Goal: Task Accomplishment & Management: Use online tool/utility

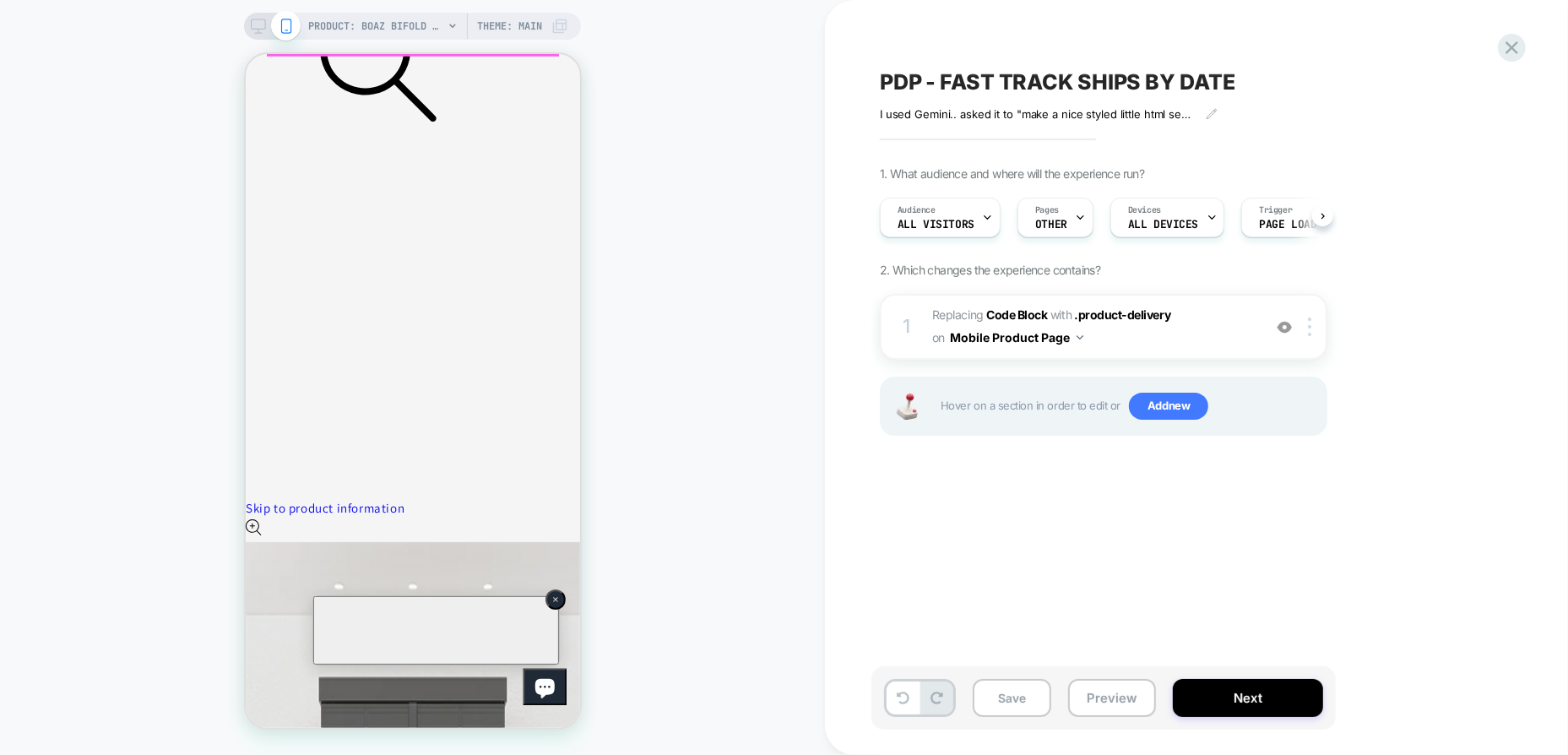
scroll to position [576, 0]
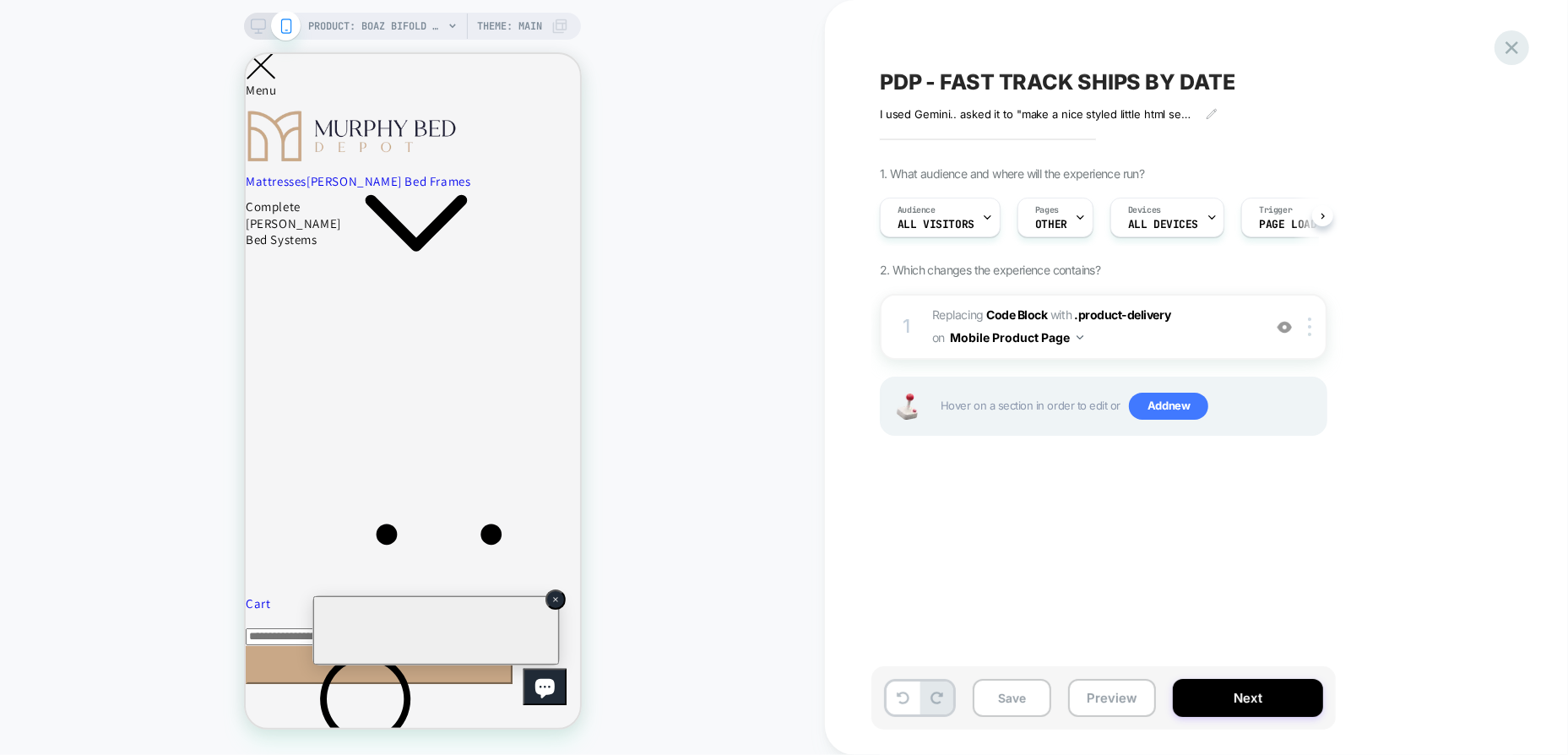
click at [1521, 44] on icon at bounding box center [1511, 47] width 23 height 23
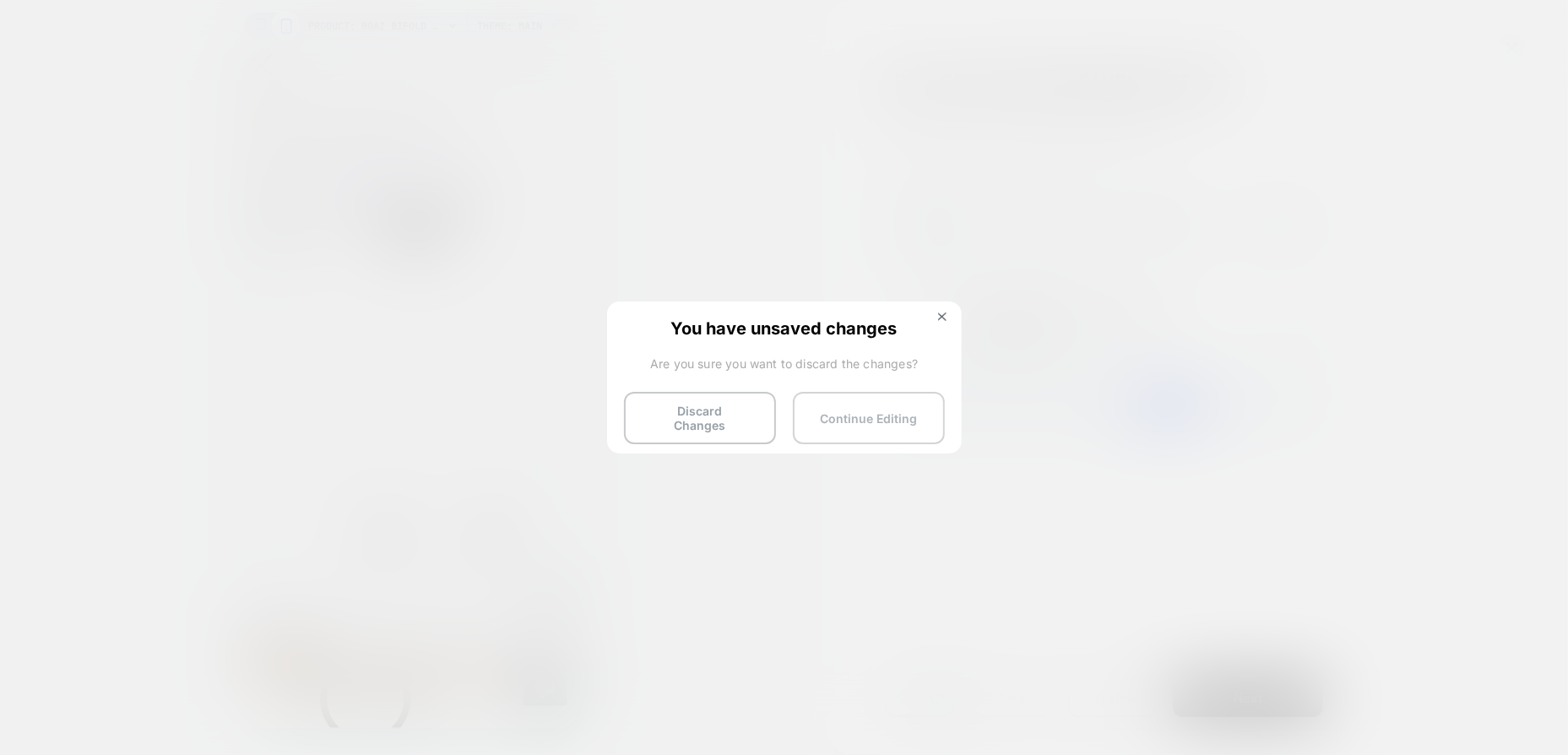
click at [842, 406] on button "Continue Editing" at bounding box center [868, 419] width 152 height 52
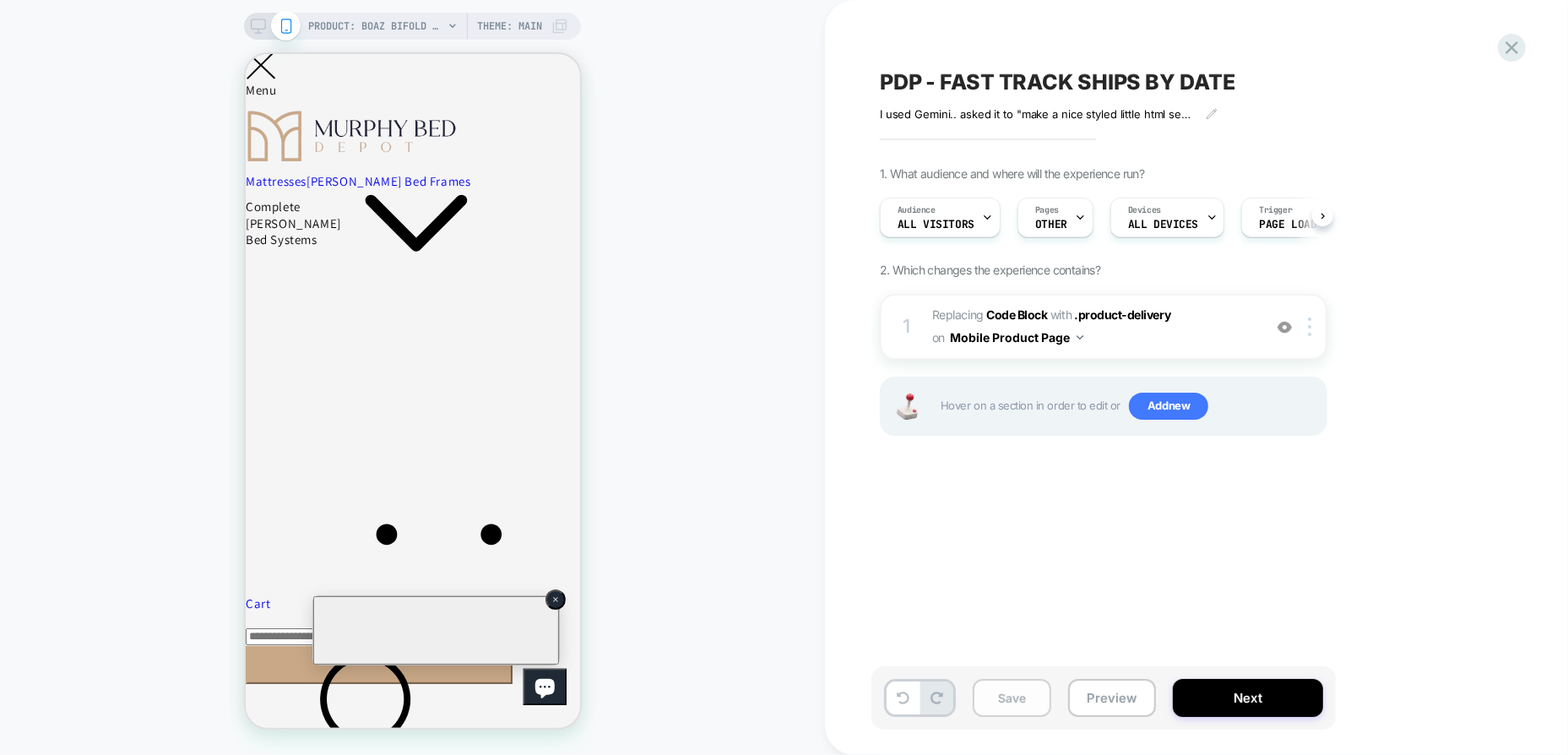
click at [1015, 702] on button "Save" at bounding box center [1012, 698] width 78 height 38
click at [1514, 48] on icon at bounding box center [1512, 48] width 13 height 13
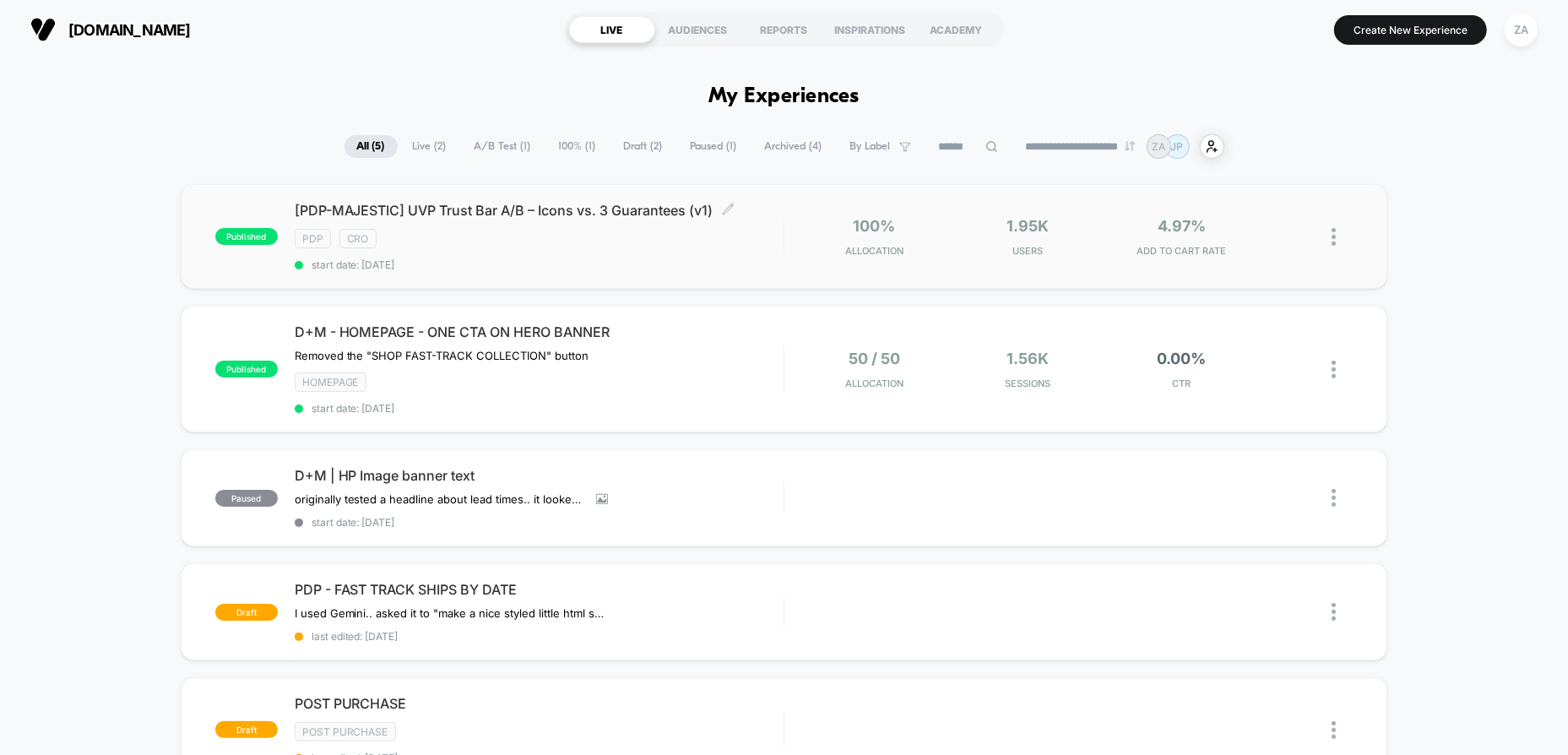
click at [642, 259] on span "start date: [DATE]" at bounding box center [539, 265] width 489 height 13
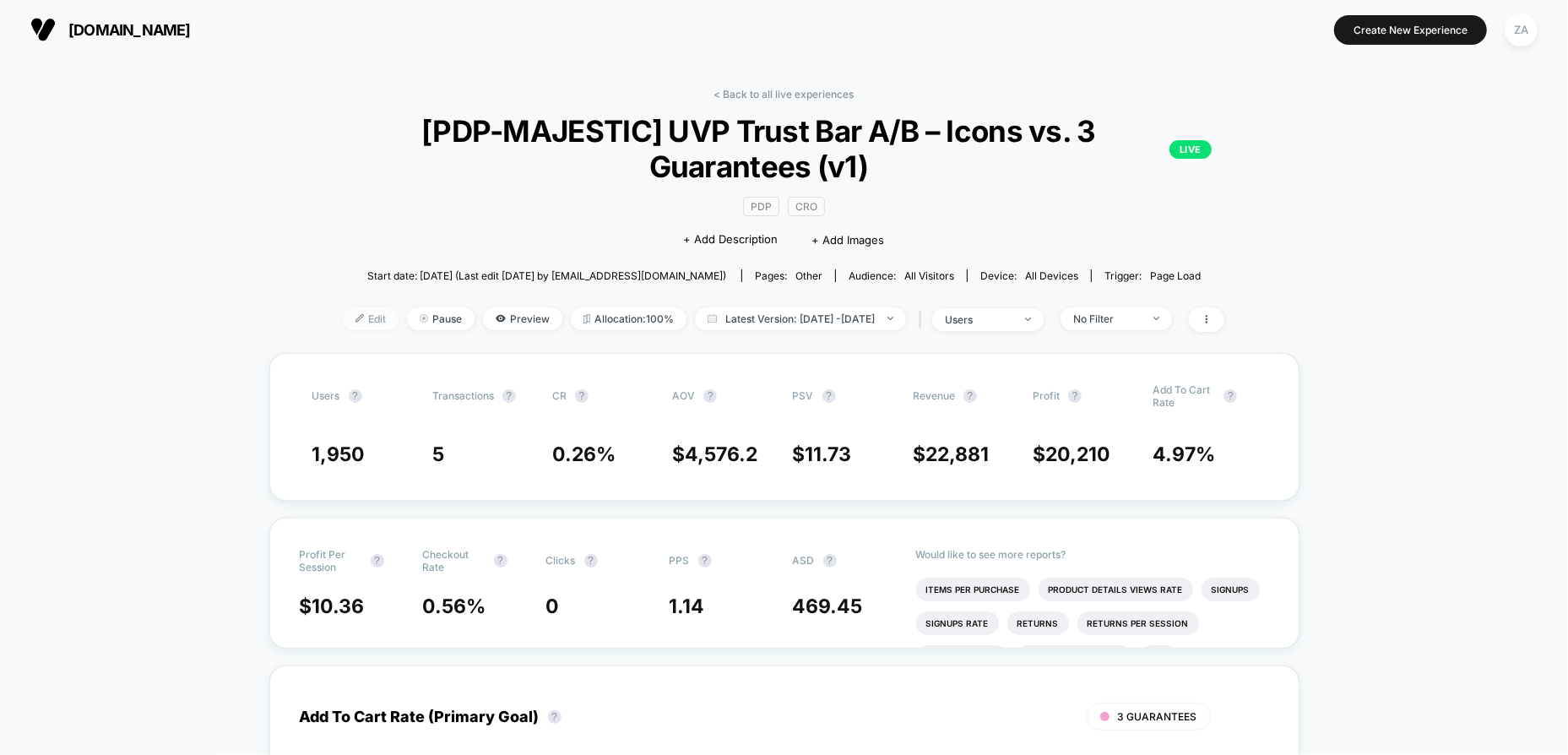
click at [343, 315] on span "Edit" at bounding box center [371, 318] width 56 height 23
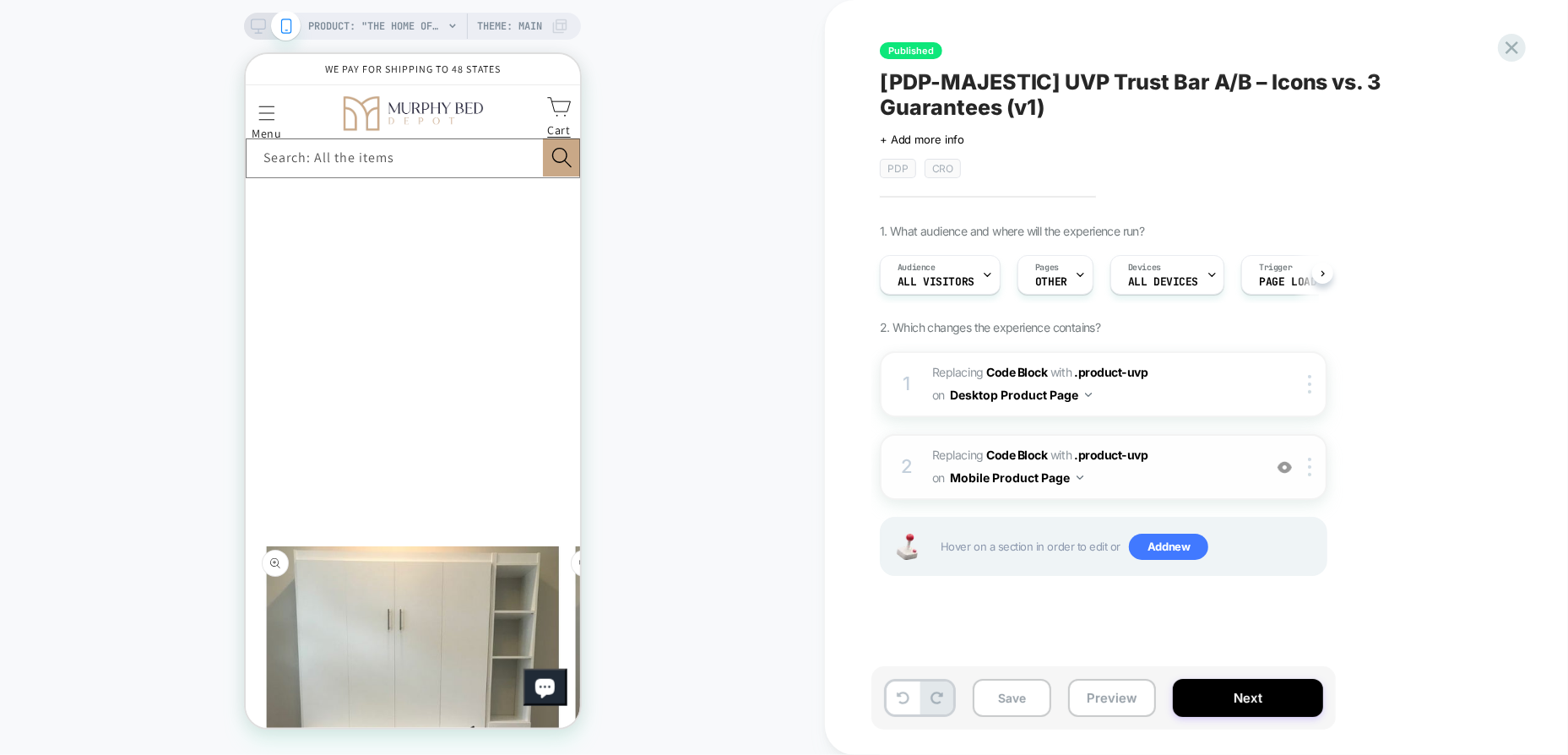
click at [1160, 479] on span "Replacing Code Block WITH .product-uvp .product-uvp on Mobile Product Page" at bounding box center [1093, 467] width 322 height 46
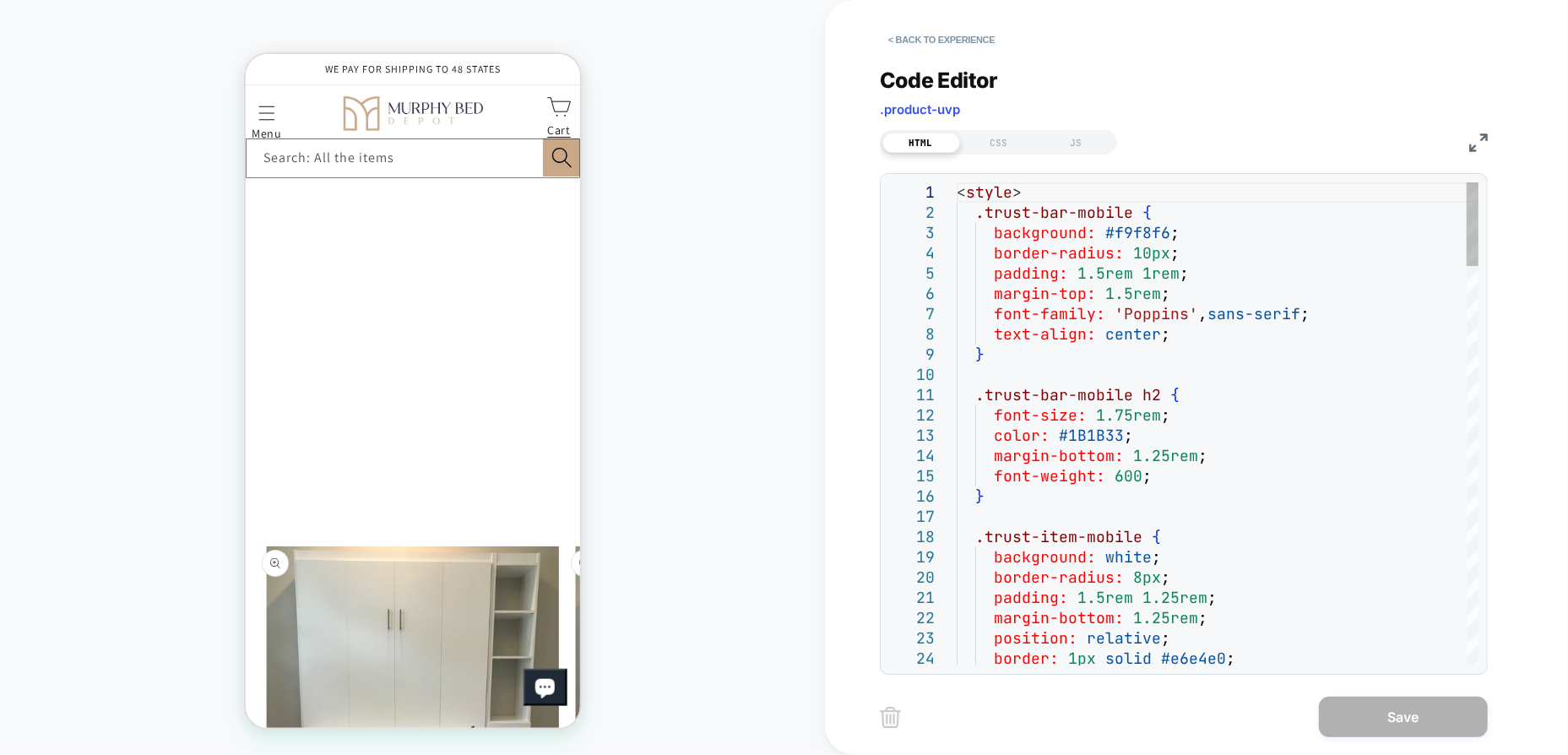
type textarea "**********"
click at [1073, 143] on div "JS" at bounding box center [1077, 143] width 78 height 20
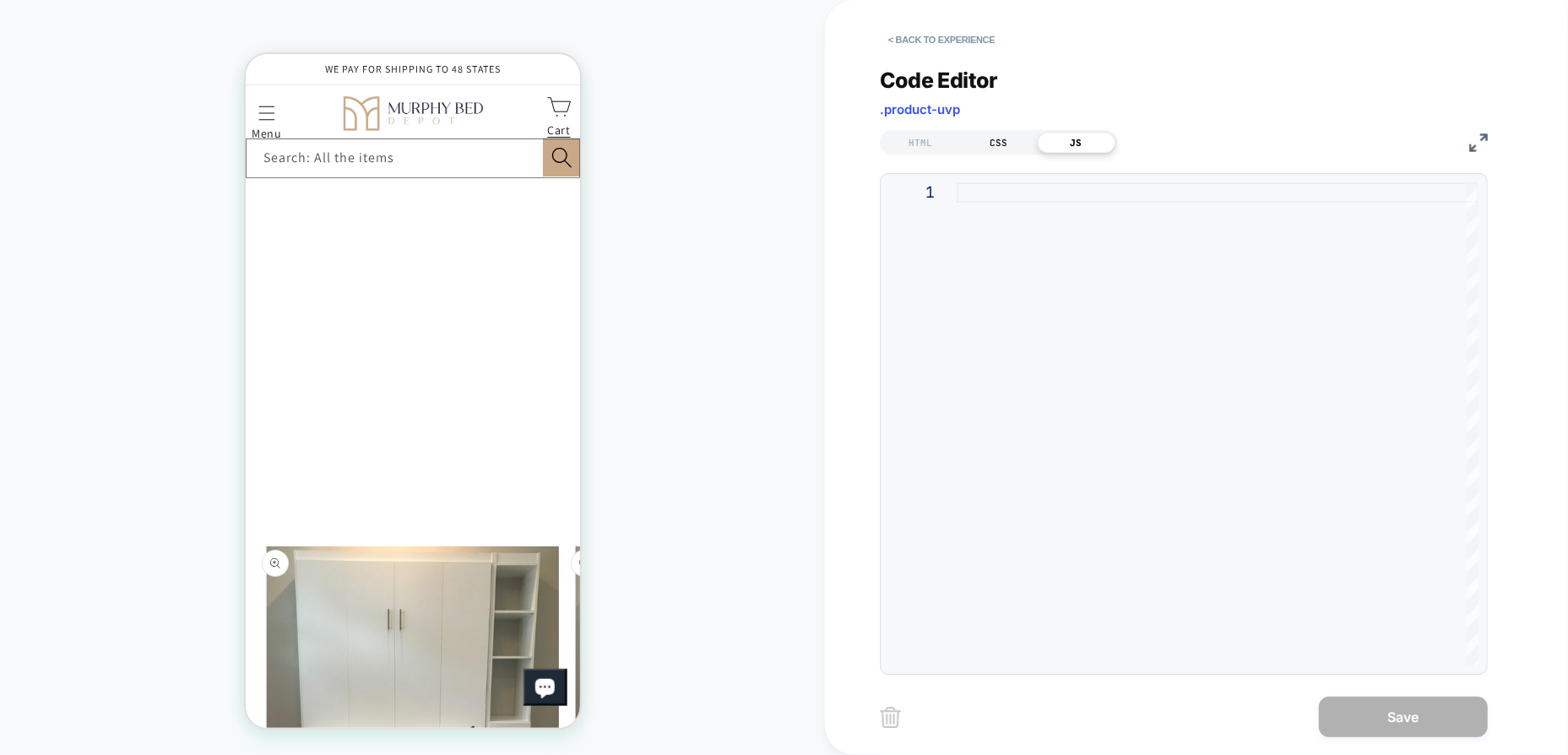
click at [1003, 140] on div "CSS" at bounding box center [999, 143] width 78 height 20
click at [942, 142] on div "HTML" at bounding box center [922, 143] width 78 height 20
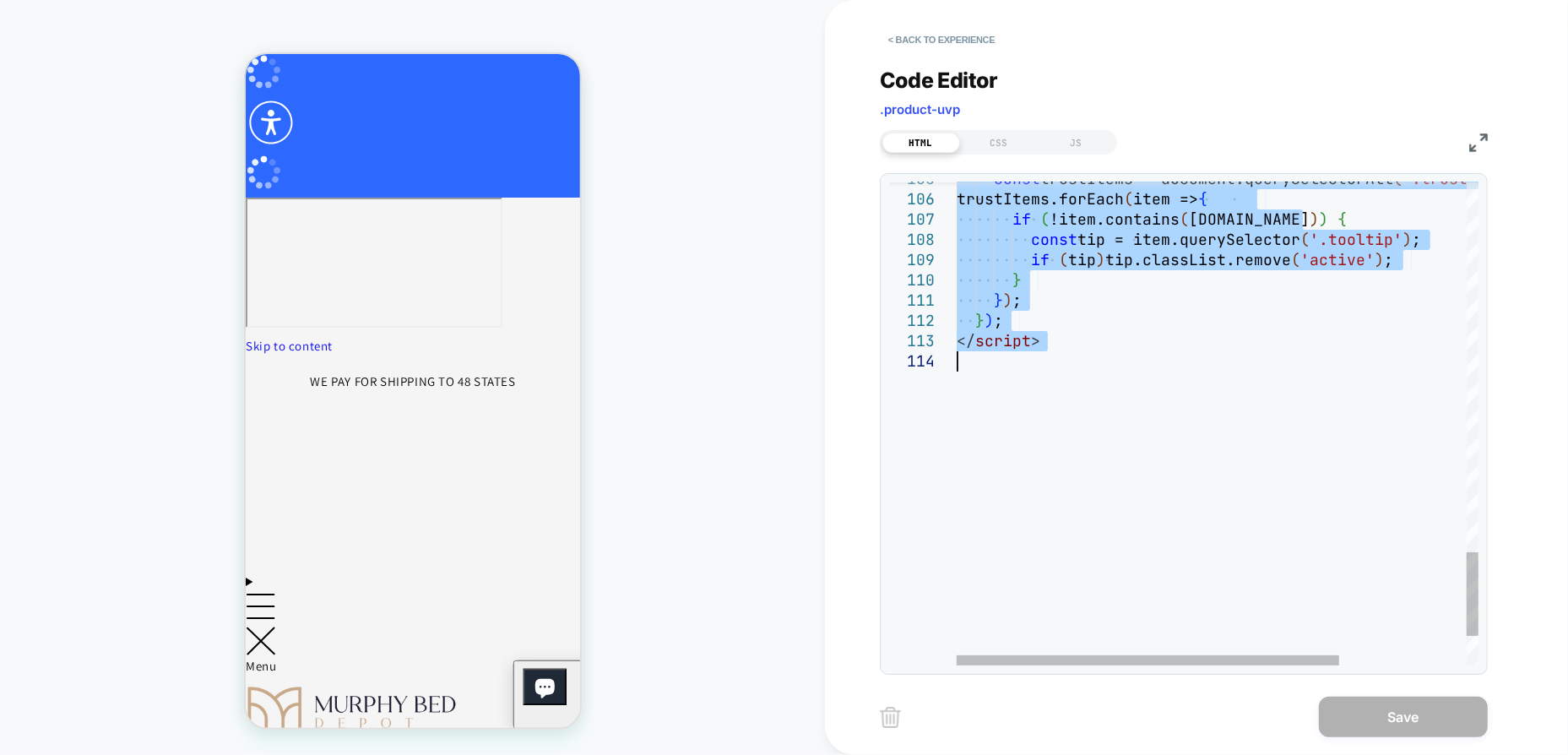
type textarea "*** ***** *********"
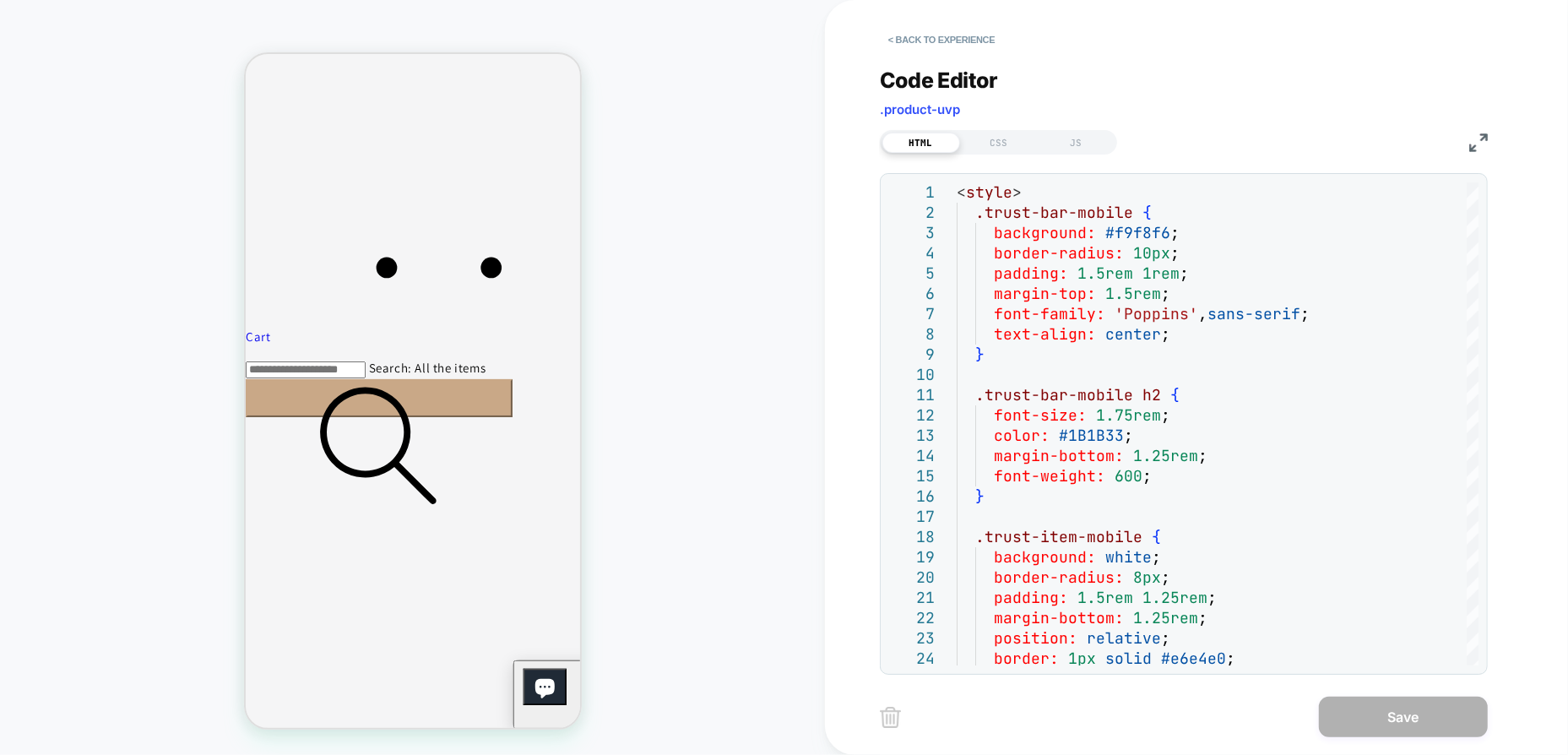
scroll to position [676, 0]
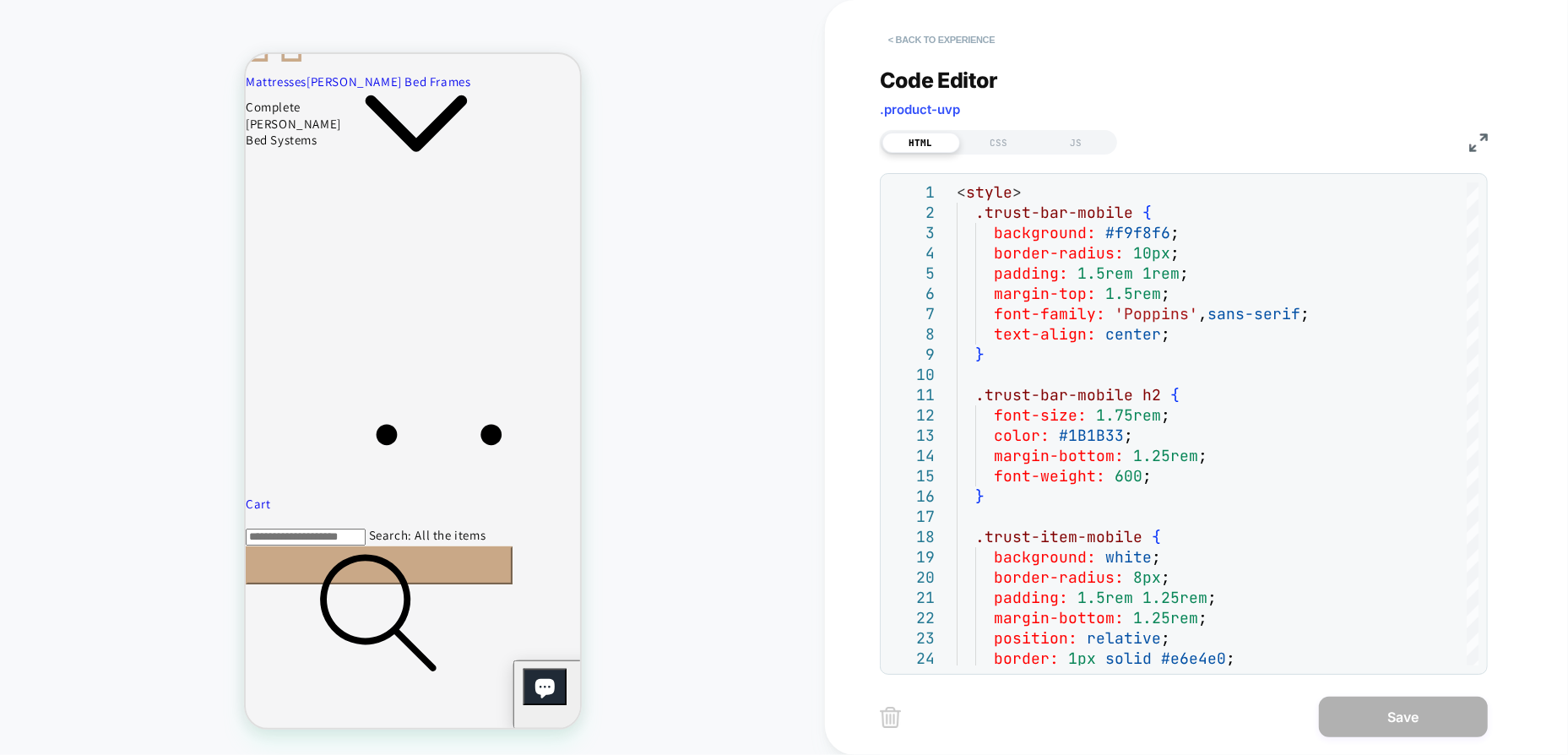
click at [967, 41] on button "< Back to experience" at bounding box center [941, 40] width 124 height 27
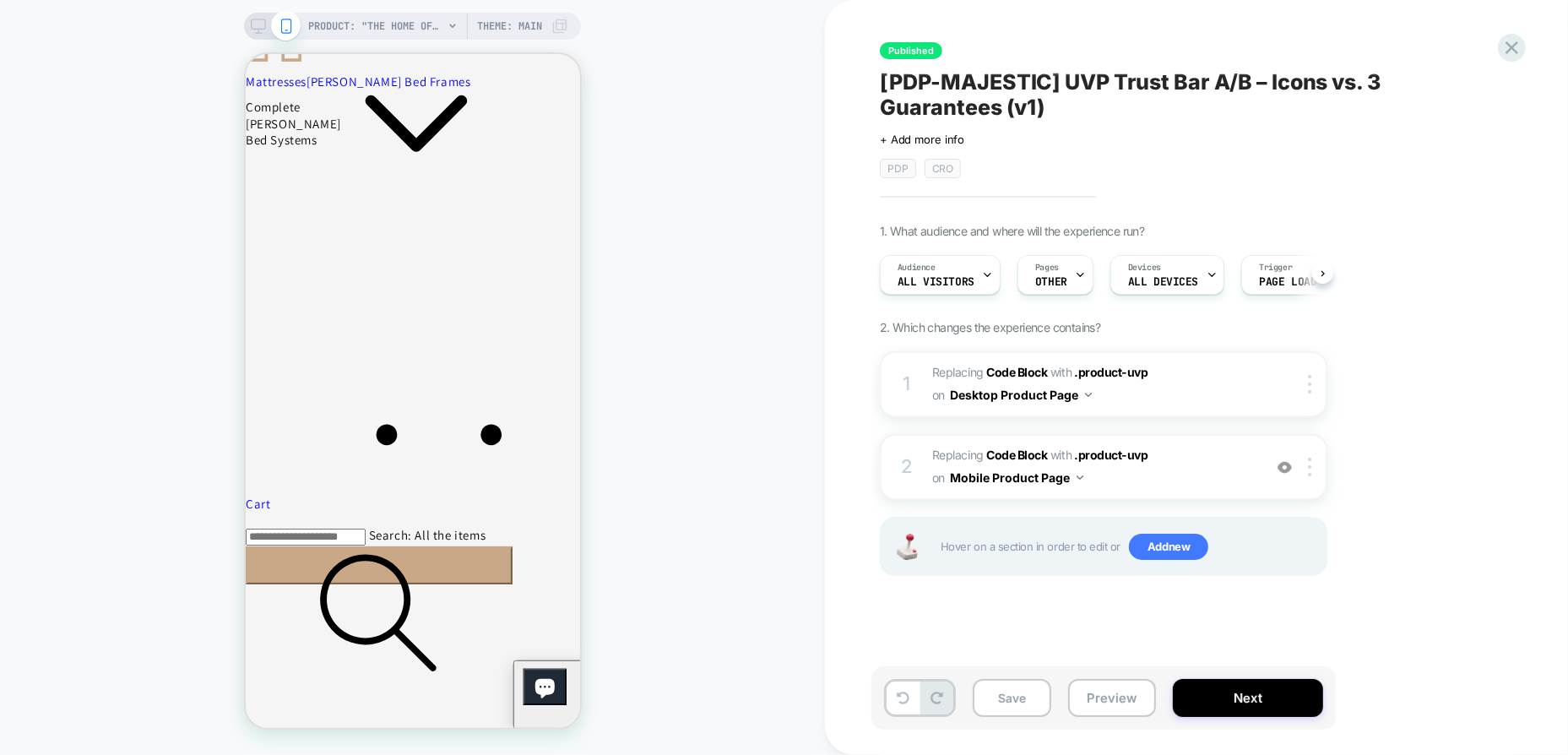
scroll to position [0, 0]
click at [1521, 46] on icon at bounding box center [1511, 47] width 23 height 23
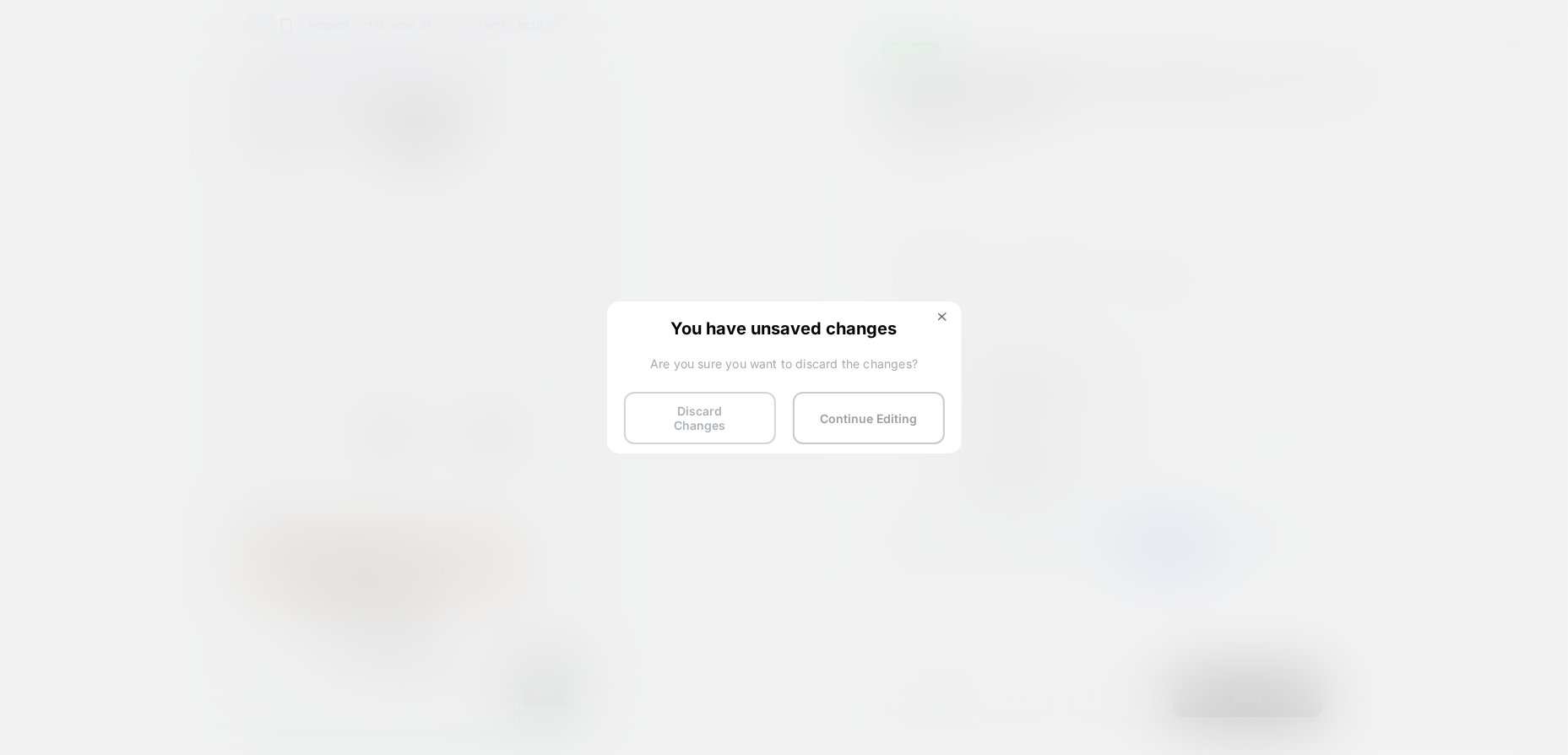
click at [728, 413] on button "Discard Changes" at bounding box center [700, 419] width 152 height 52
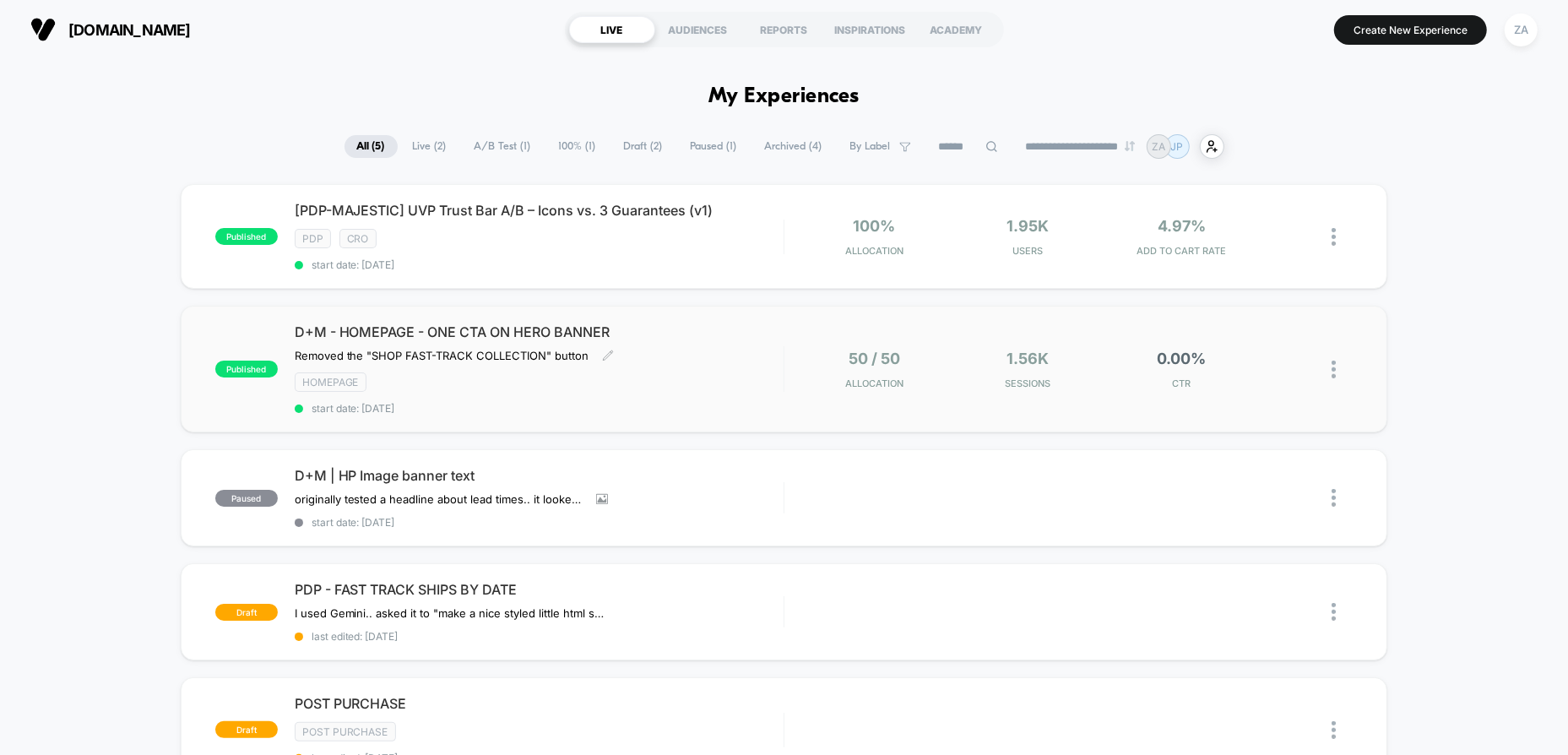
click at [747, 362] on div "D+M - HOMEPAGE - ONE CTA ON HERO BANNER Removed the "SHOP FAST-TRACK COLLECTION…" at bounding box center [539, 369] width 489 height 91
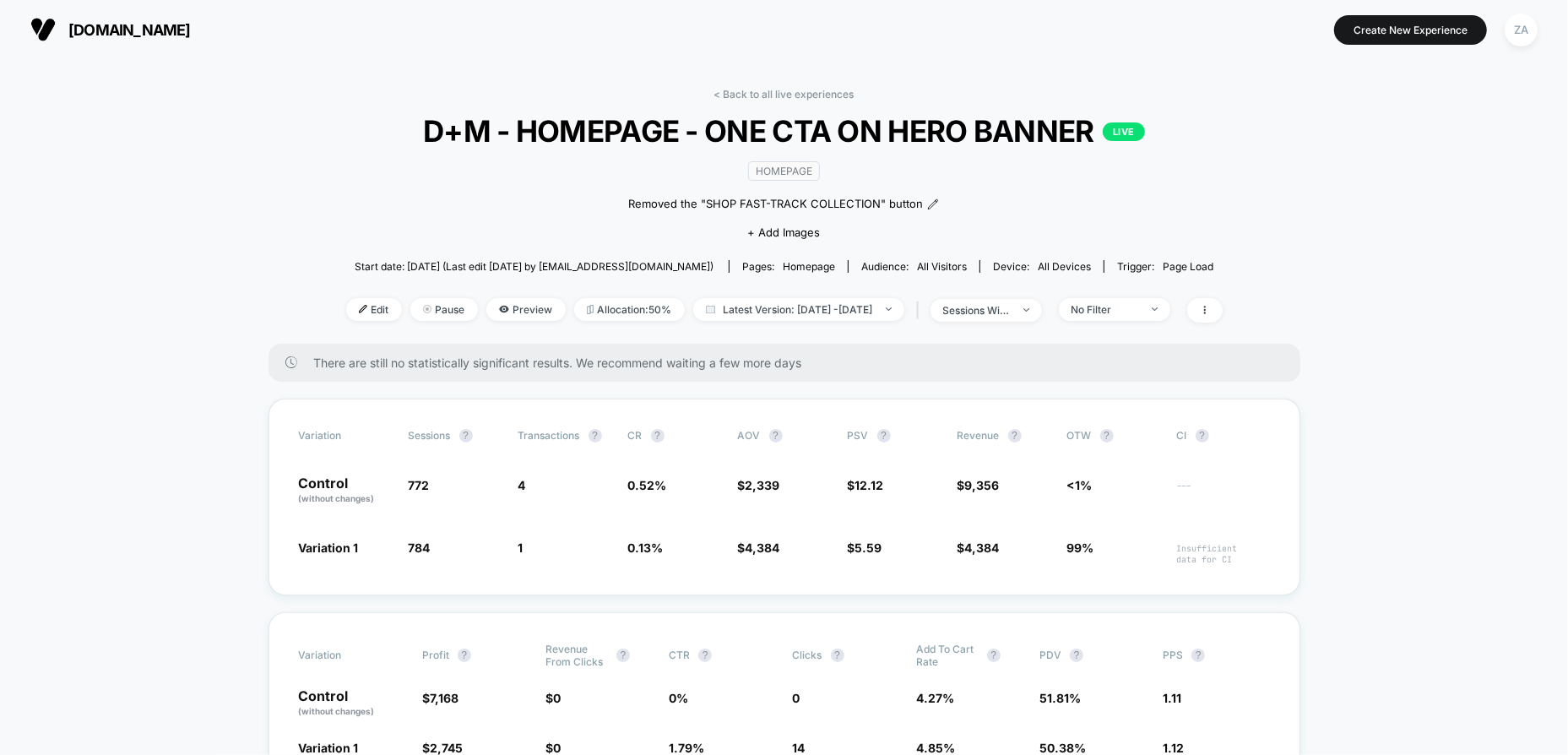
scroll to position [169, 0]
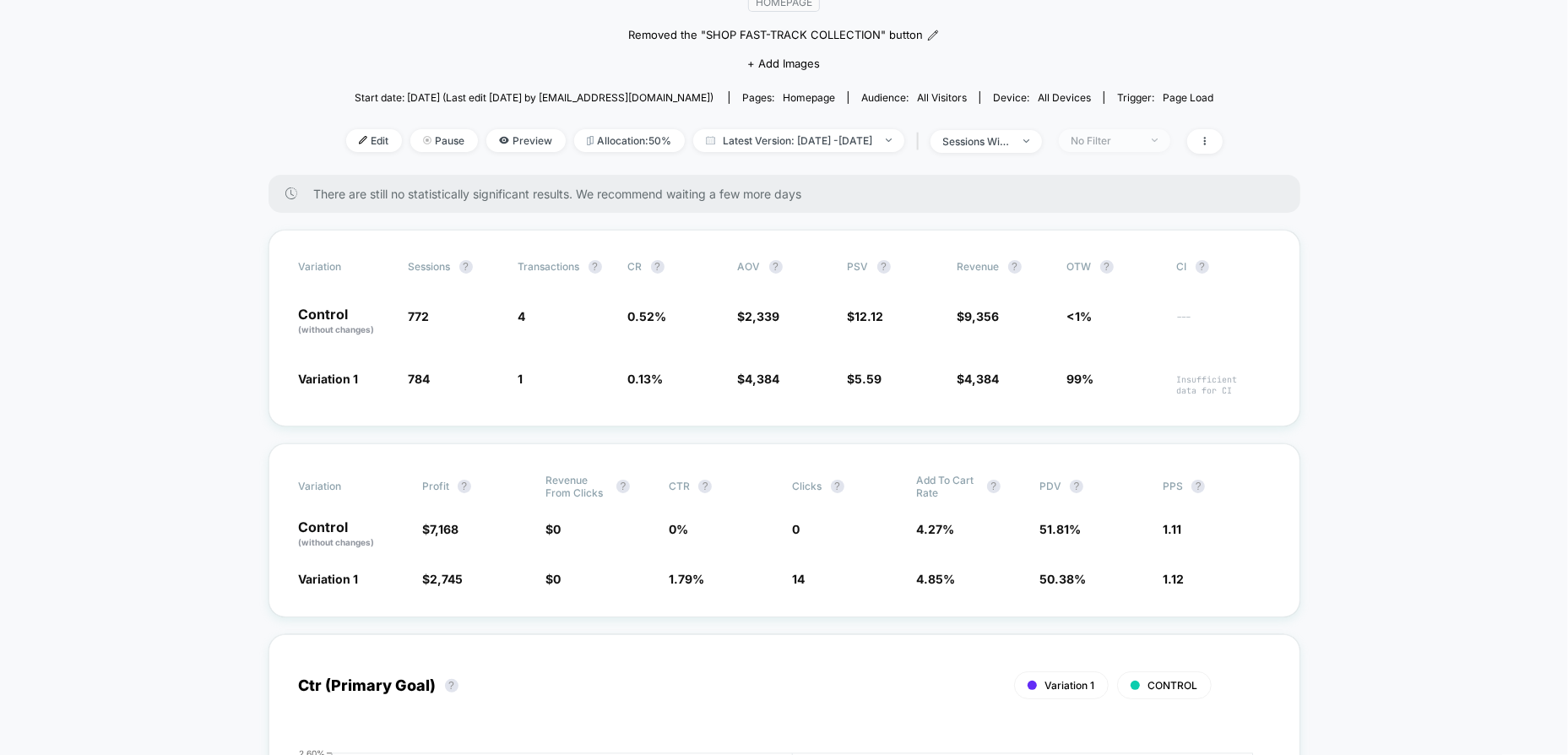
click at [1139, 134] on div "No Filter" at bounding box center [1105, 141] width 68 height 13
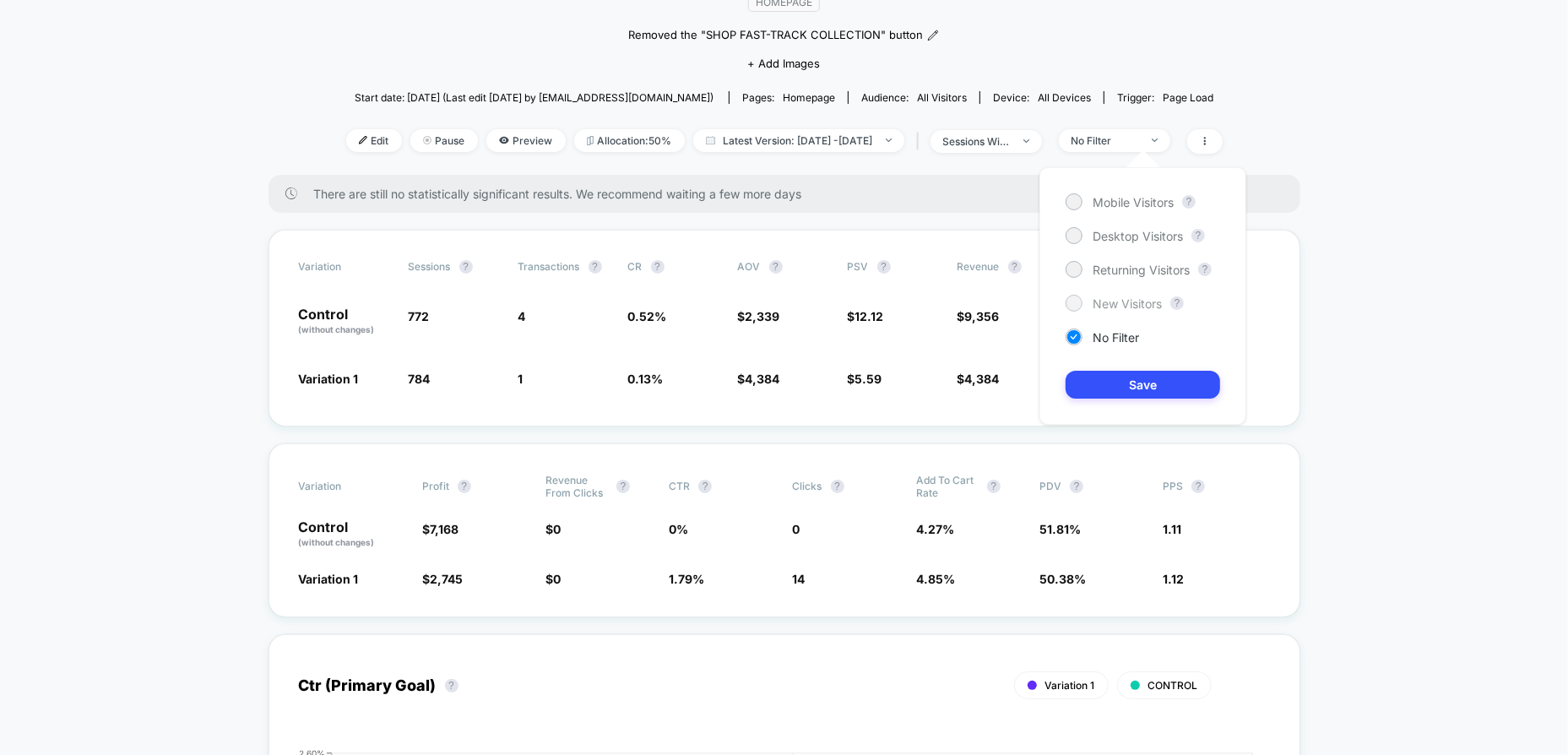
click at [1123, 298] on span "New Visitors" at bounding box center [1127, 304] width 69 height 14
click at [1147, 393] on button "Save" at bounding box center [1142, 384] width 154 height 28
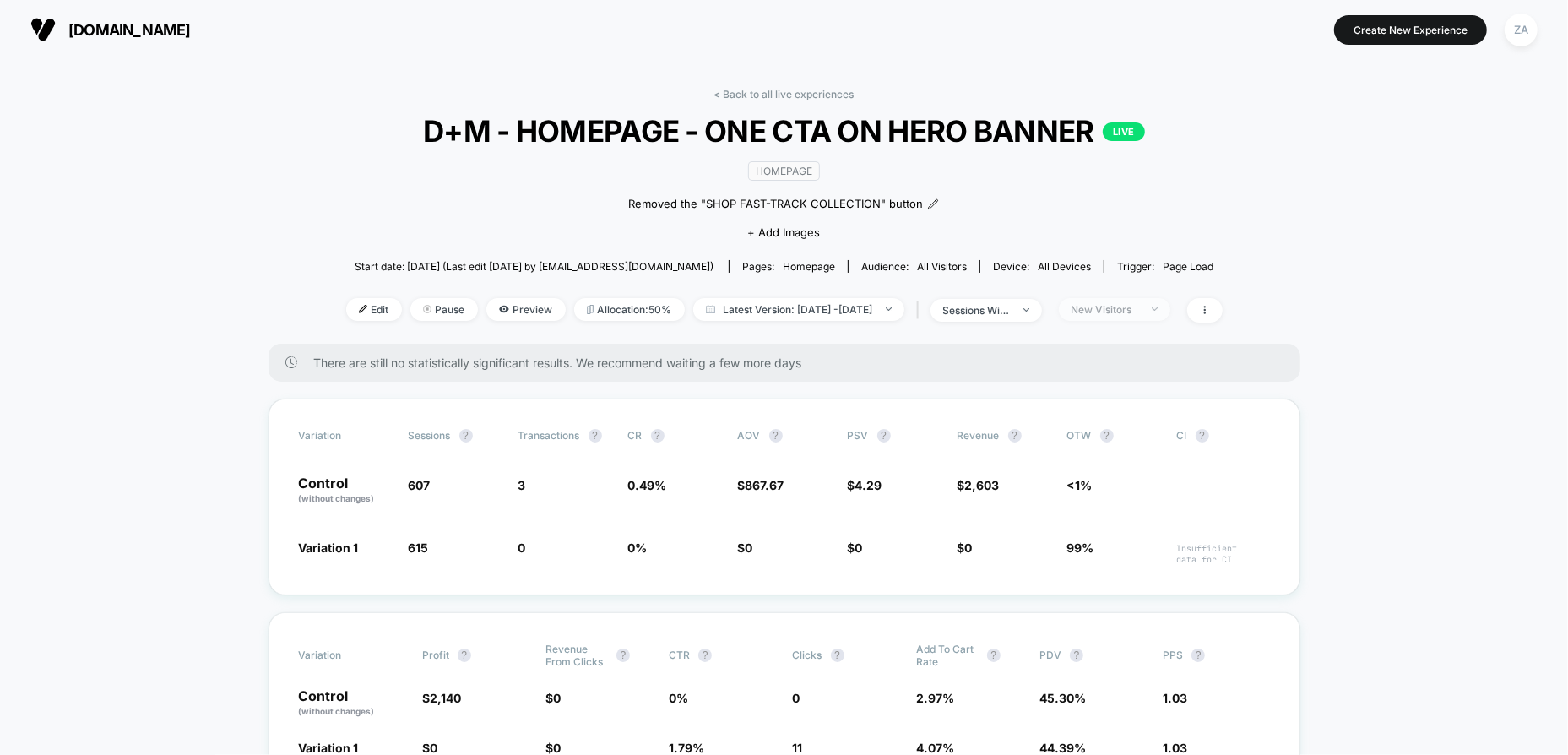
click at [1139, 305] on div "New Visitors" at bounding box center [1105, 309] width 68 height 13
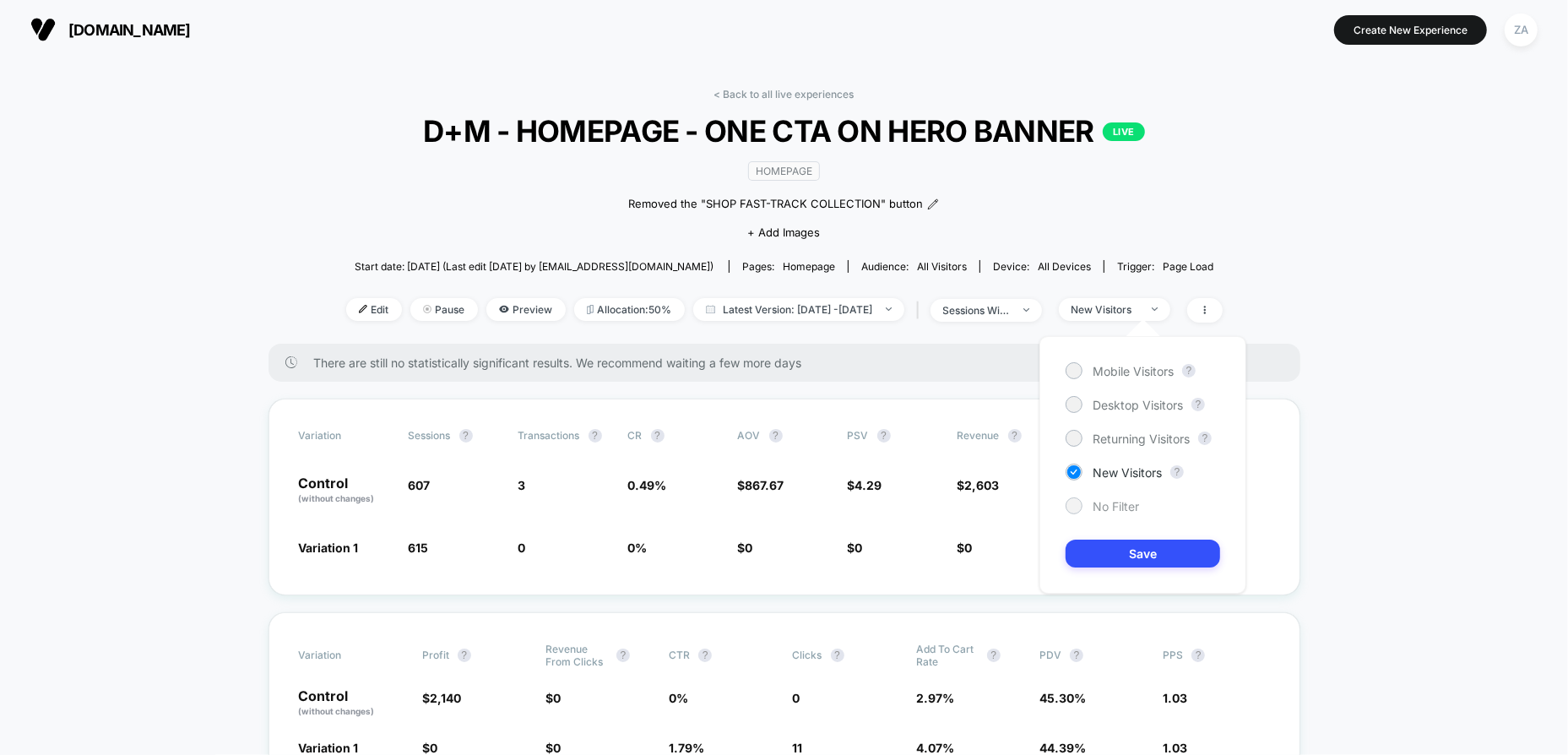
click at [1120, 501] on span "No Filter" at bounding box center [1116, 506] width 47 height 14
click at [1152, 545] on button "Save" at bounding box center [1142, 553] width 154 height 28
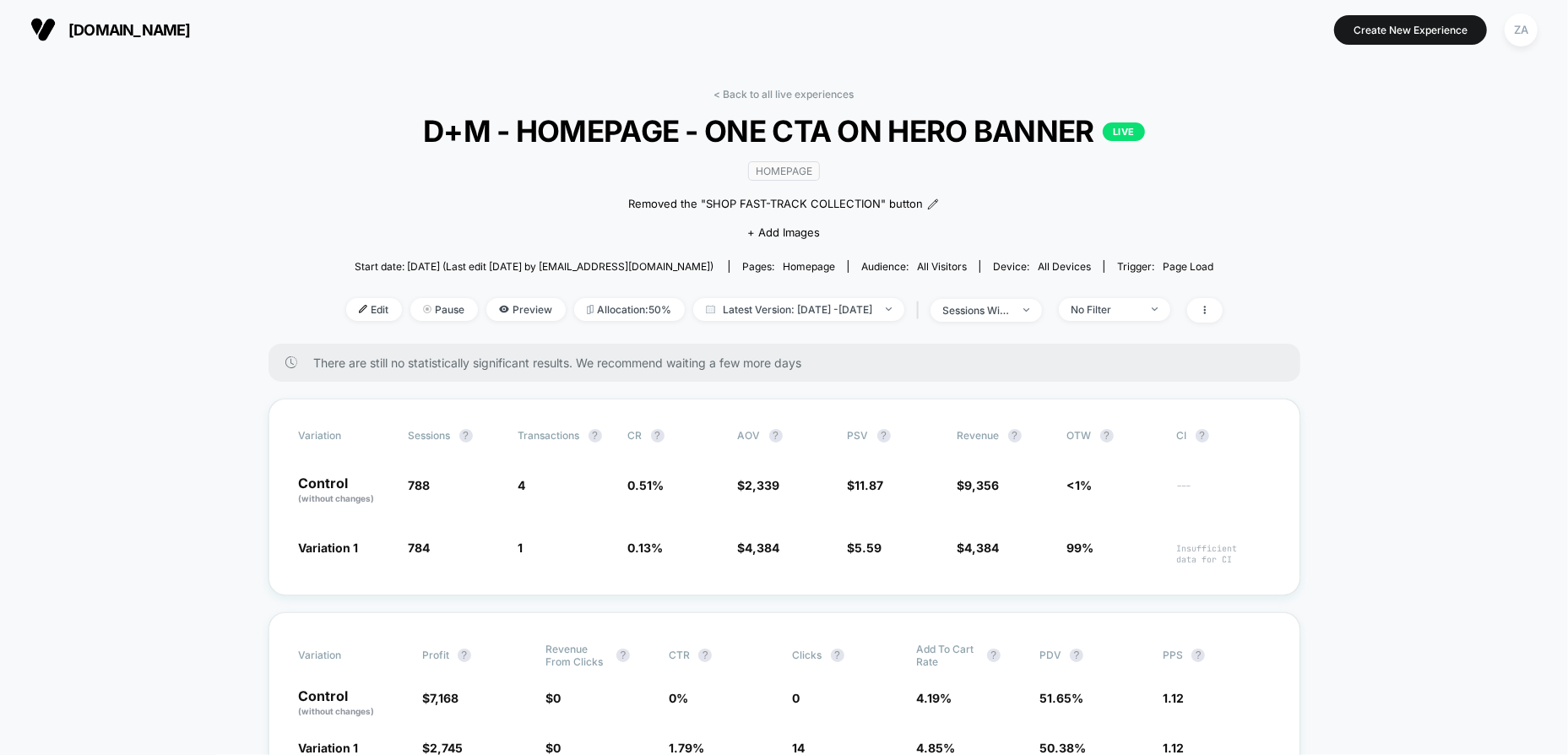
click at [775, 91] on link "< Back to all live experiences" at bounding box center [784, 94] width 140 height 13
